Goal: Task Accomplishment & Management: Manage account settings

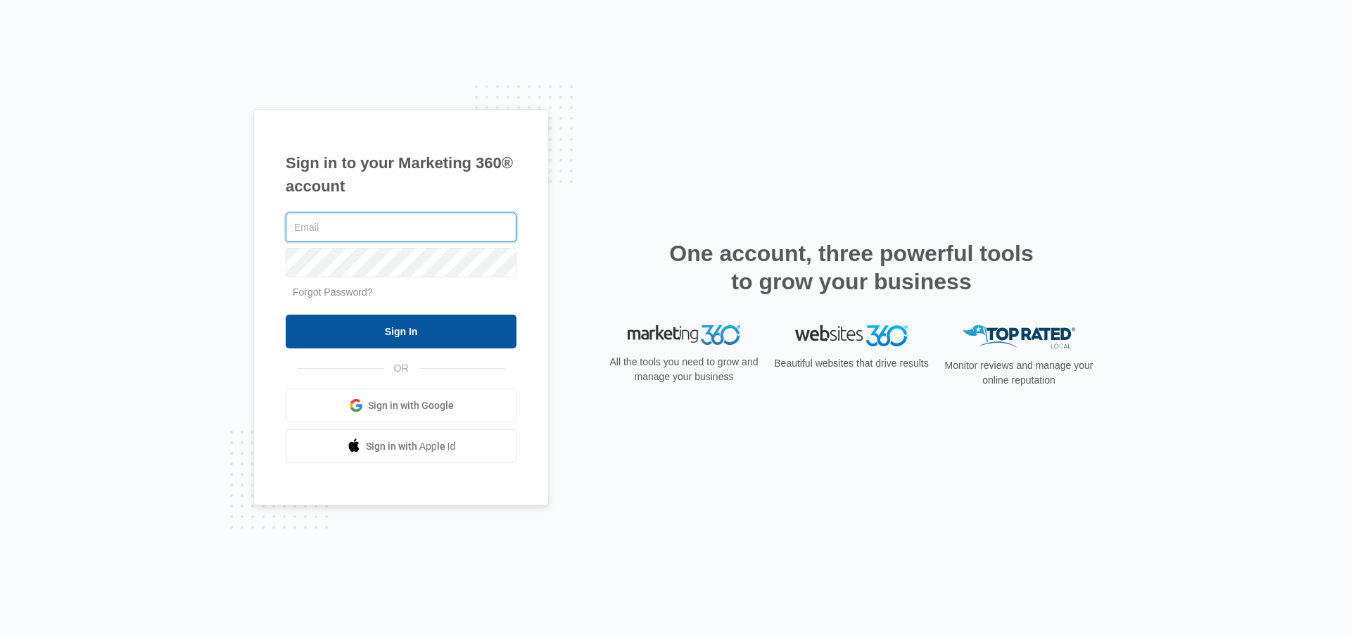
type input "[EMAIL_ADDRESS][DOMAIN_NAME]"
click at [369, 341] on input "Sign In" at bounding box center [401, 332] width 231 height 34
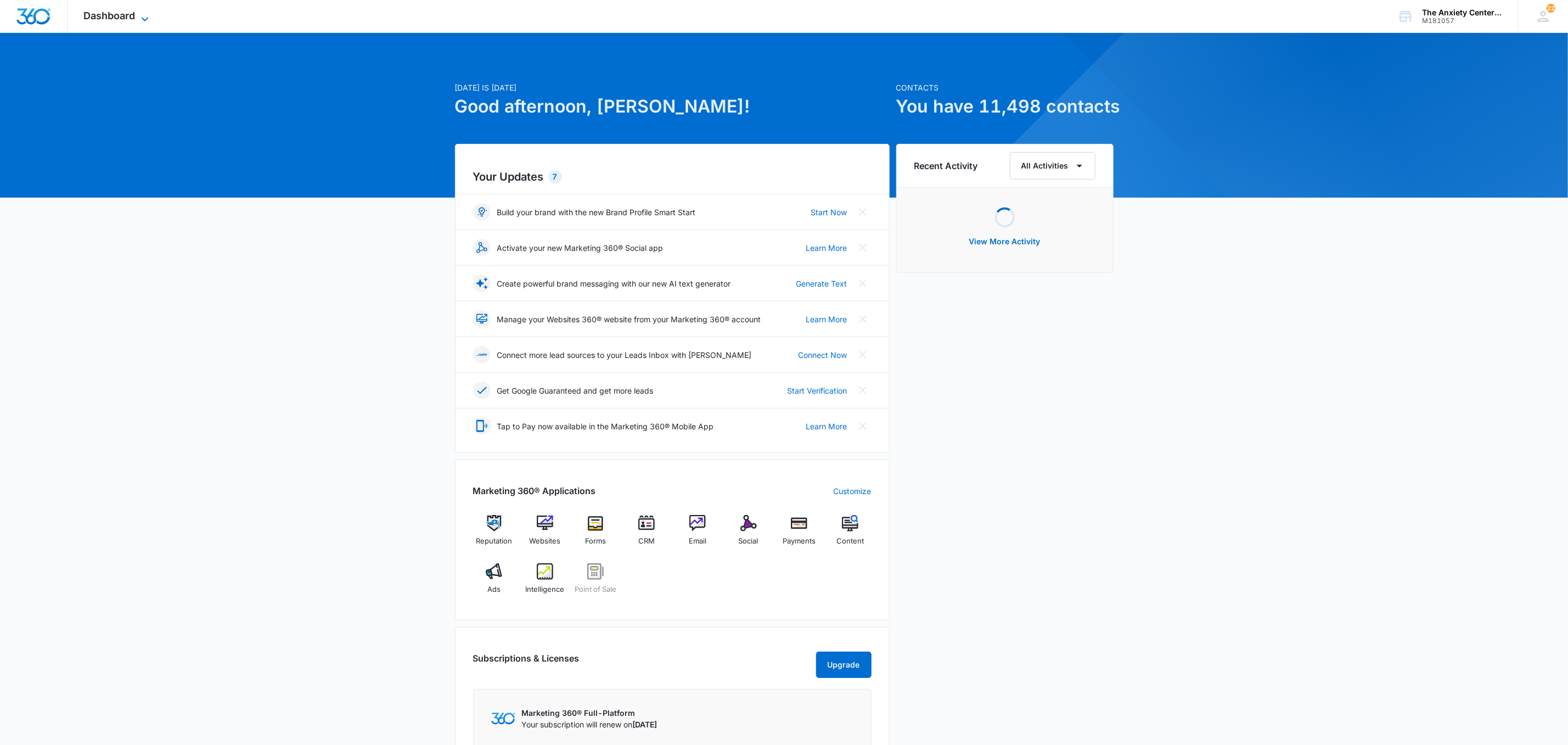
click at [127, 10] on span "Dashboard" at bounding box center [110, 16] width 51 height 12
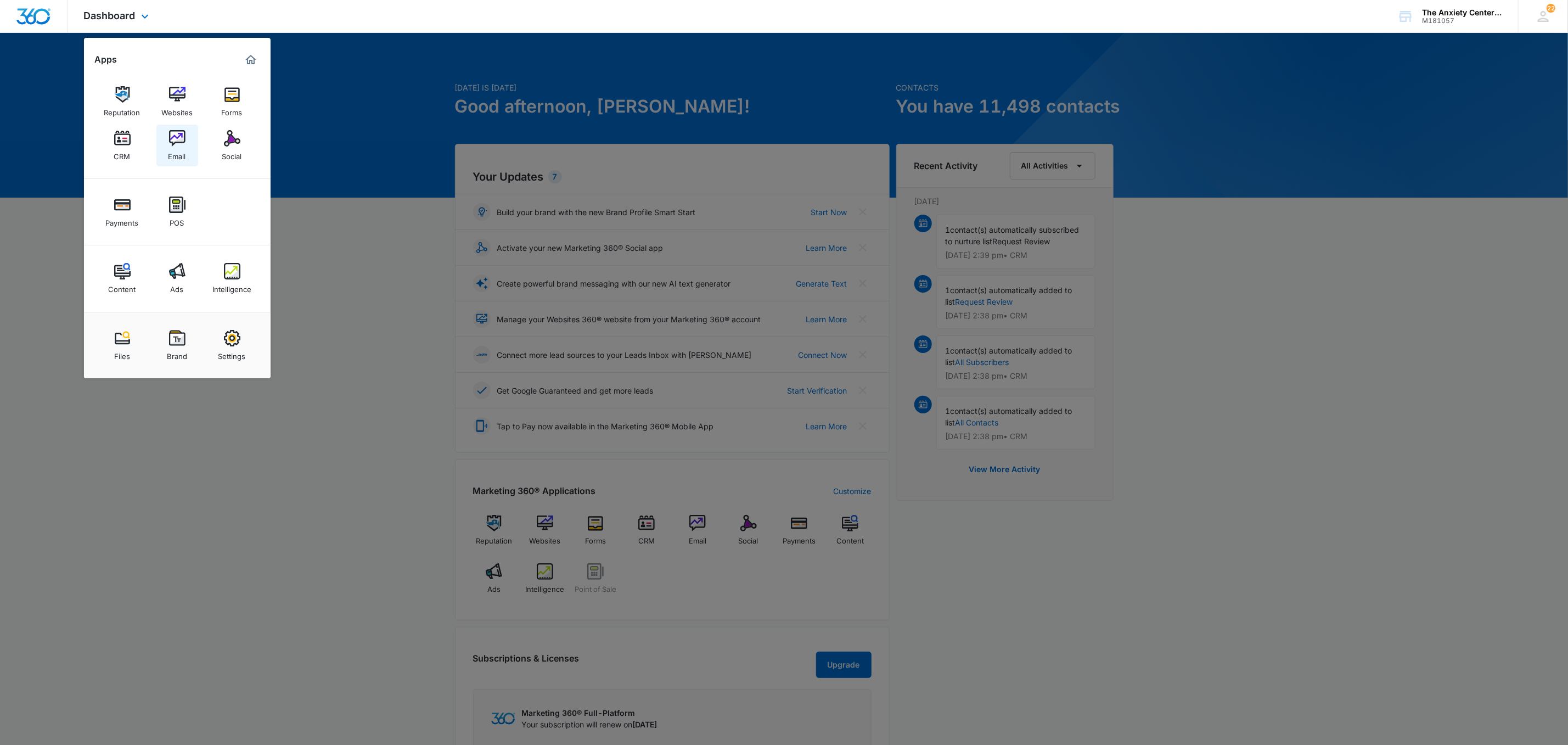
click at [178, 142] on img at bounding box center [177, 138] width 16 height 16
